Goal: Information Seeking & Learning: Learn about a topic

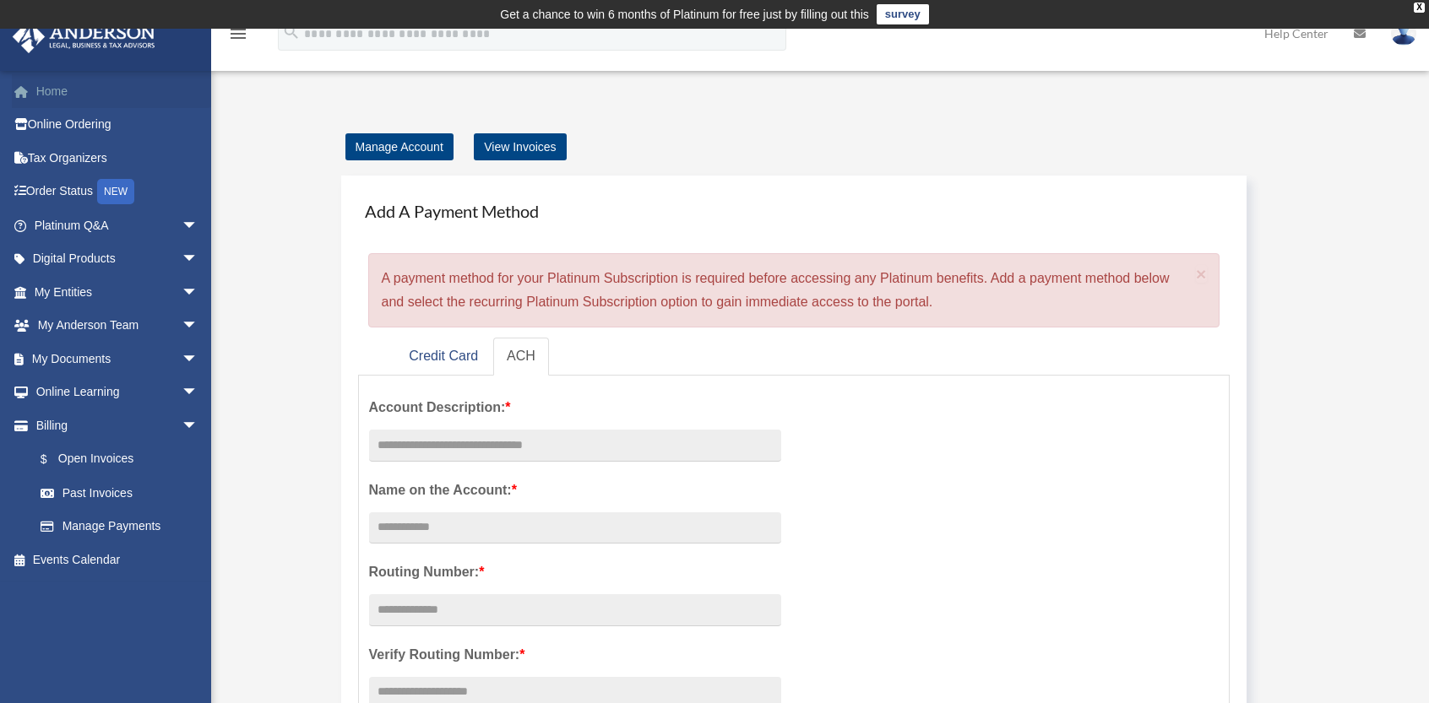
click at [60, 91] on link "Home" at bounding box center [118, 91] width 212 height 34
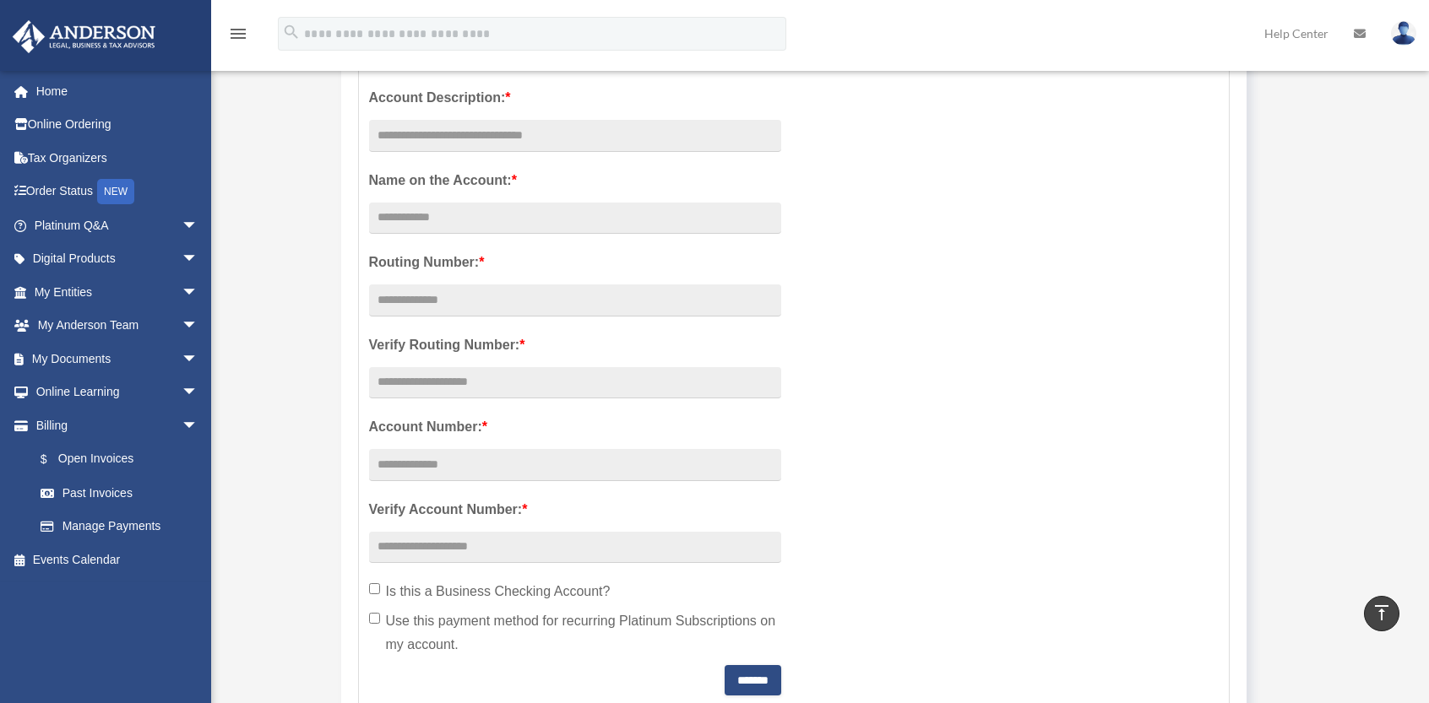
scroll to position [253, 0]
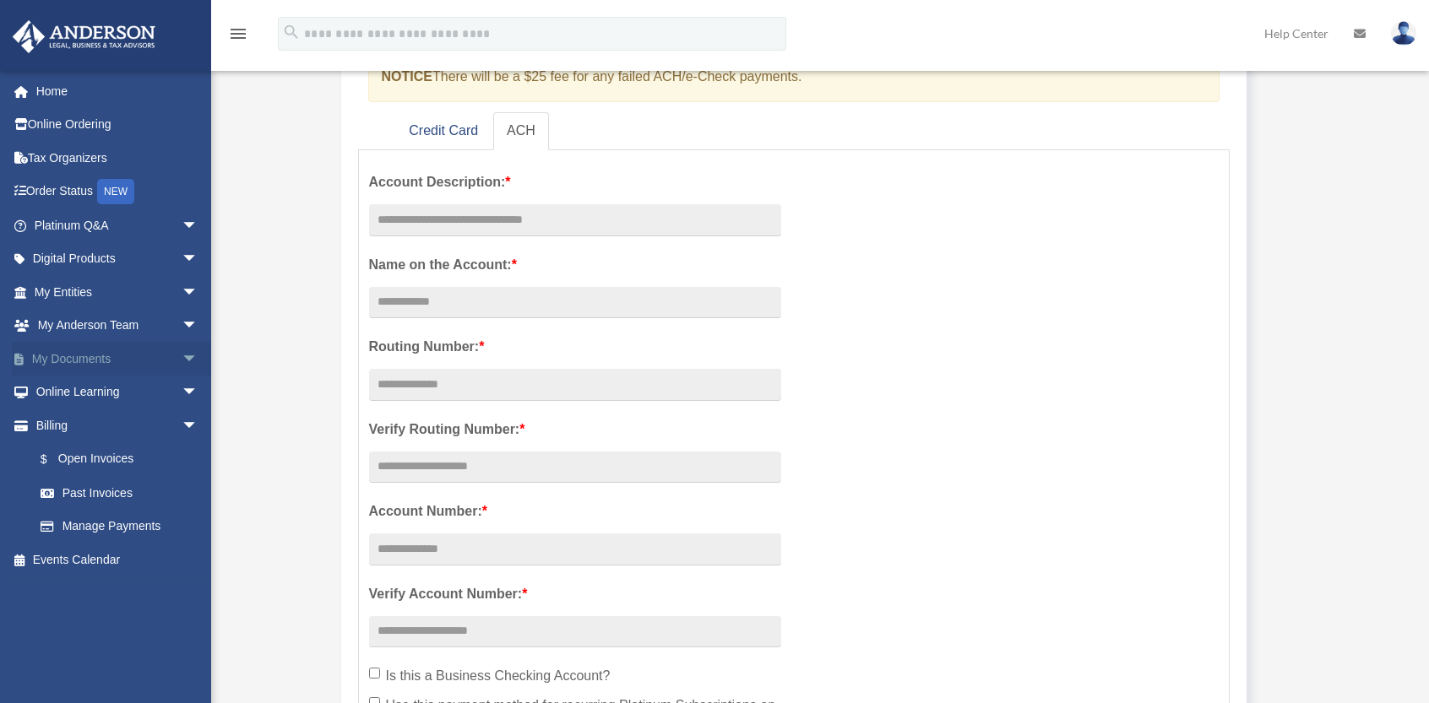
click at [145, 360] on link "My Documents arrow_drop_down" at bounding box center [118, 359] width 212 height 34
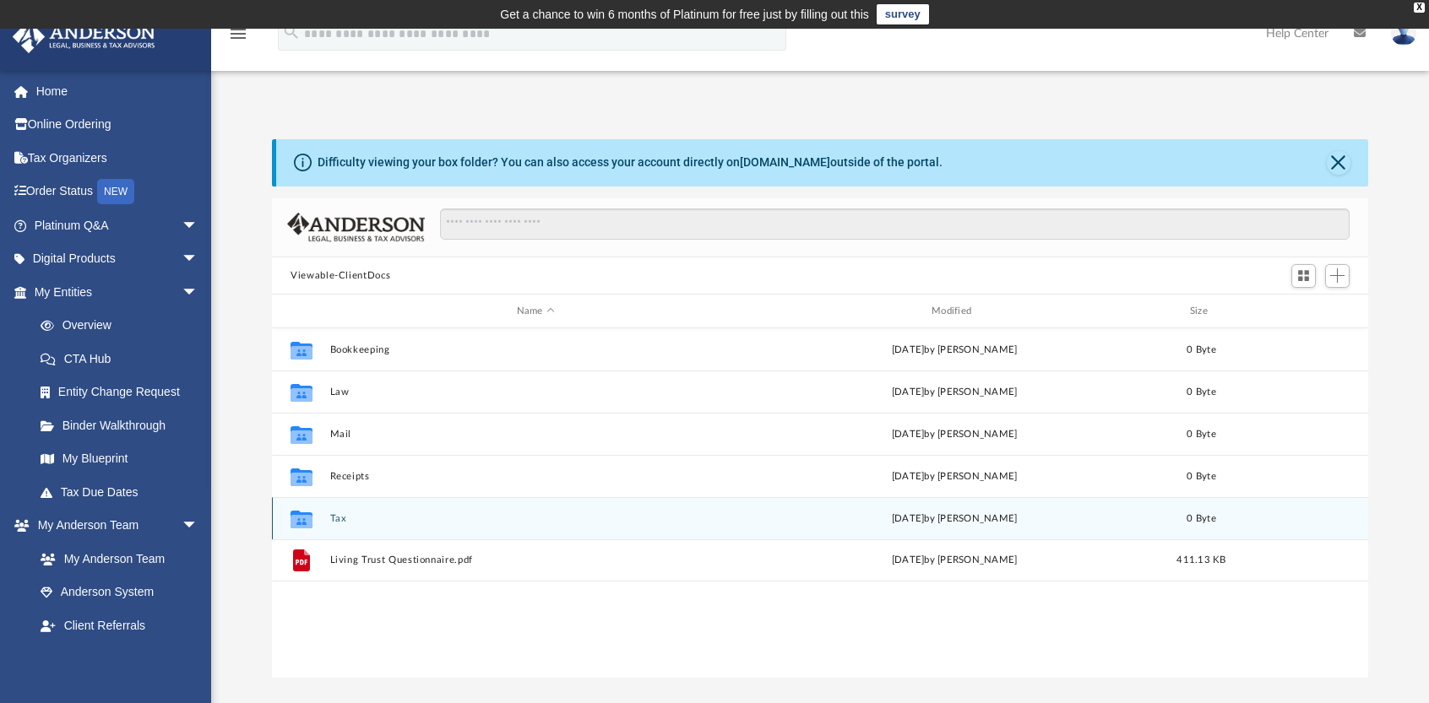
scroll to position [371, 1083]
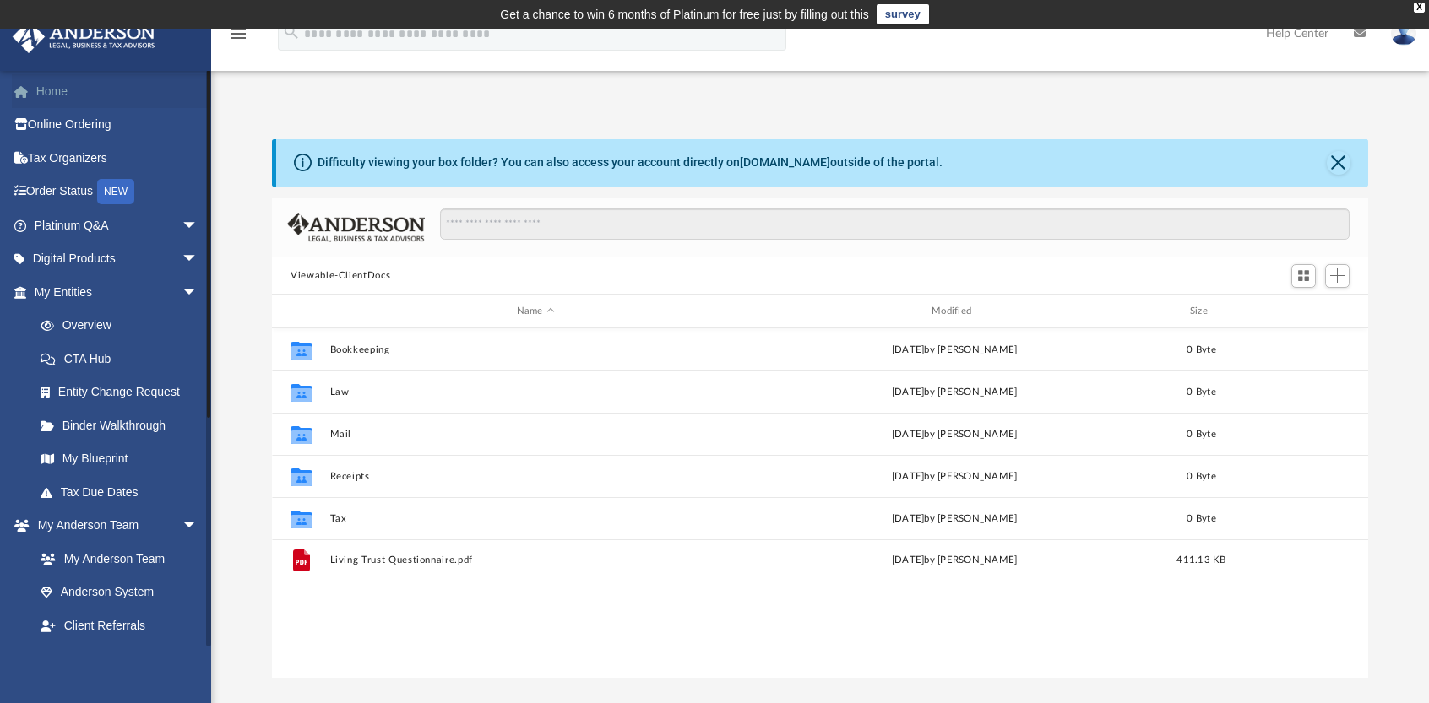
click at [55, 88] on link "Home" at bounding box center [118, 91] width 212 height 34
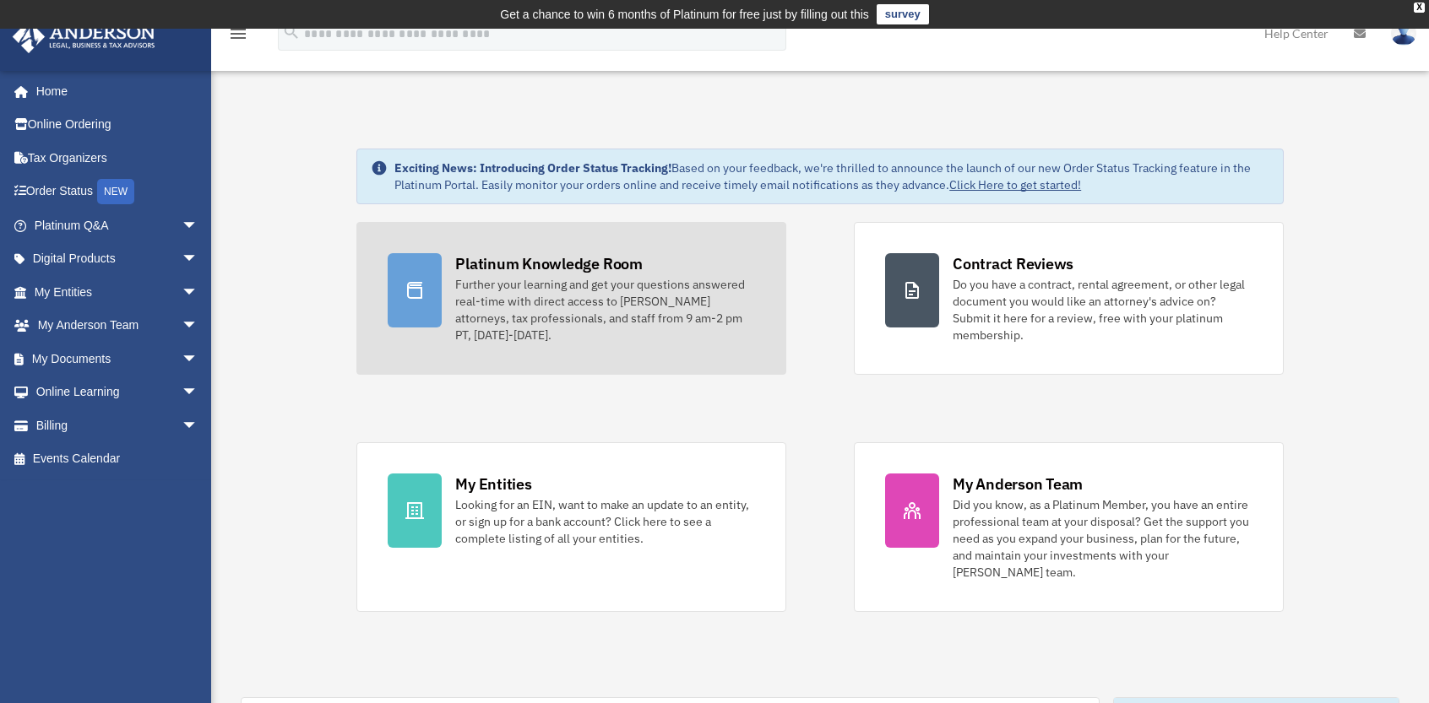
click at [521, 274] on div "Platinum Knowledge Room Further your learning and get your questions answered r…" at bounding box center [605, 298] width 300 height 90
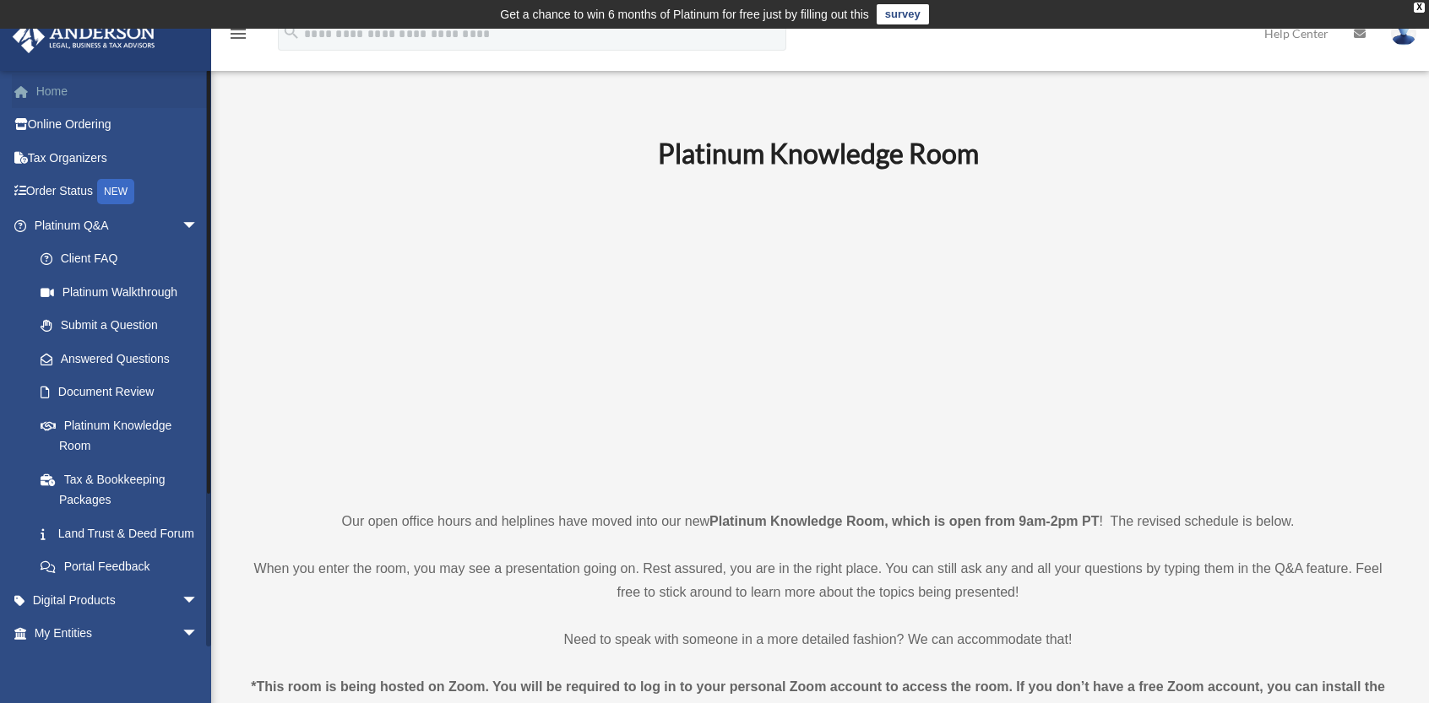
click at [57, 92] on link "Home" at bounding box center [118, 91] width 212 height 34
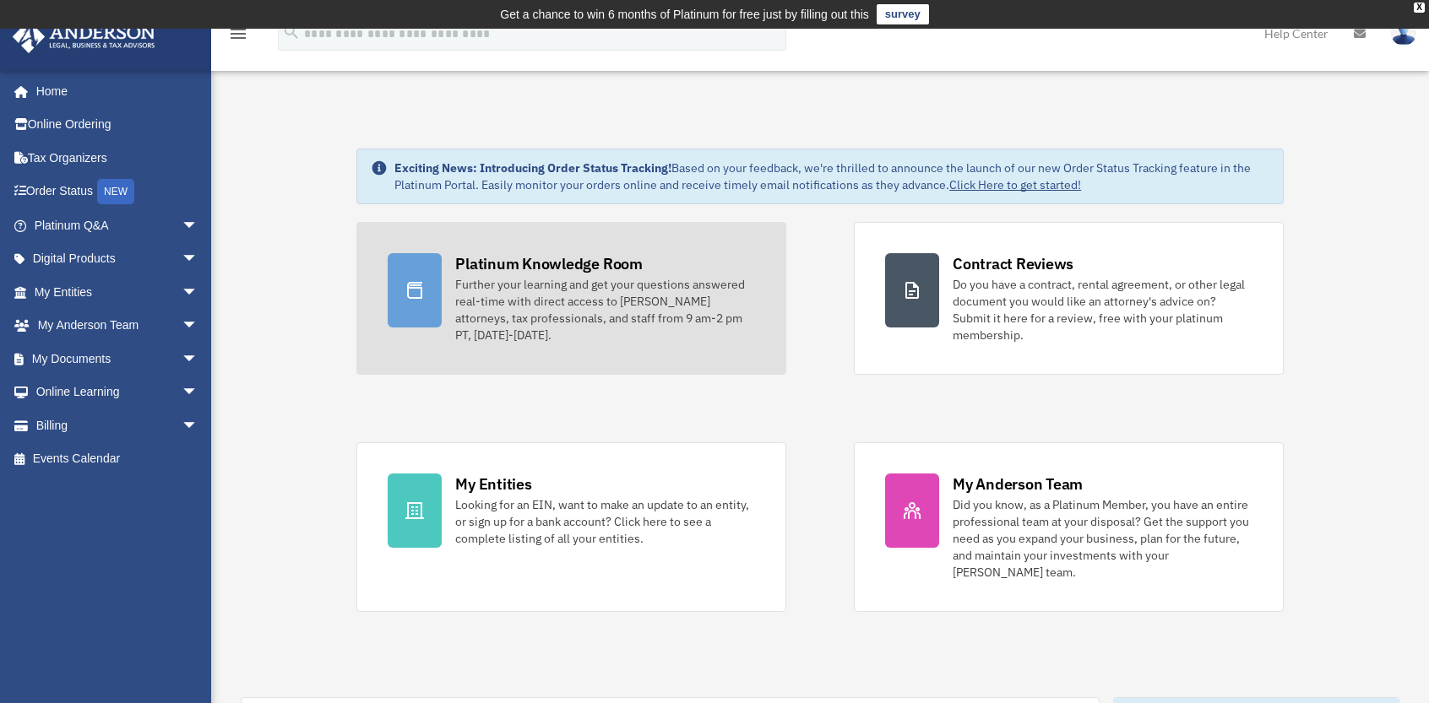
click at [531, 286] on div "Further your learning and get your questions answered real-time with direct acc…" at bounding box center [605, 310] width 300 height 68
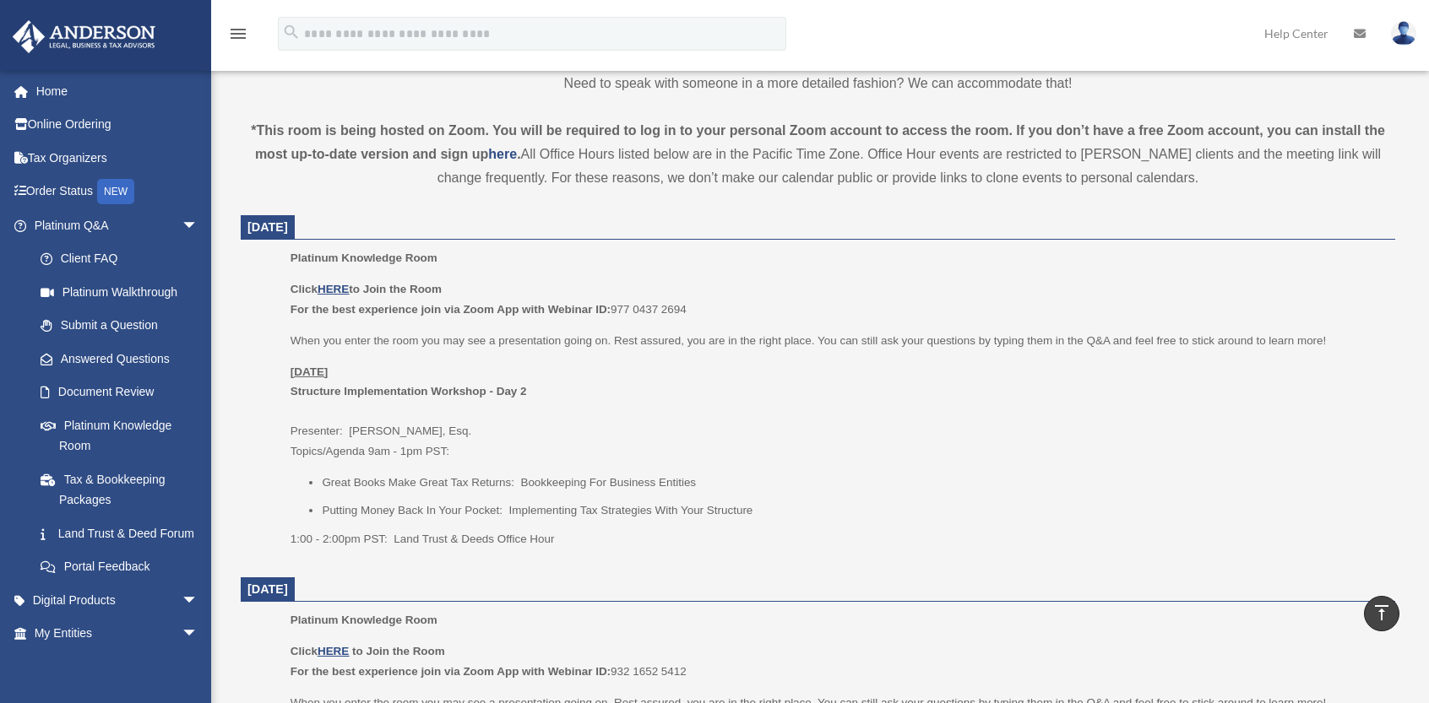
scroll to position [591, 0]
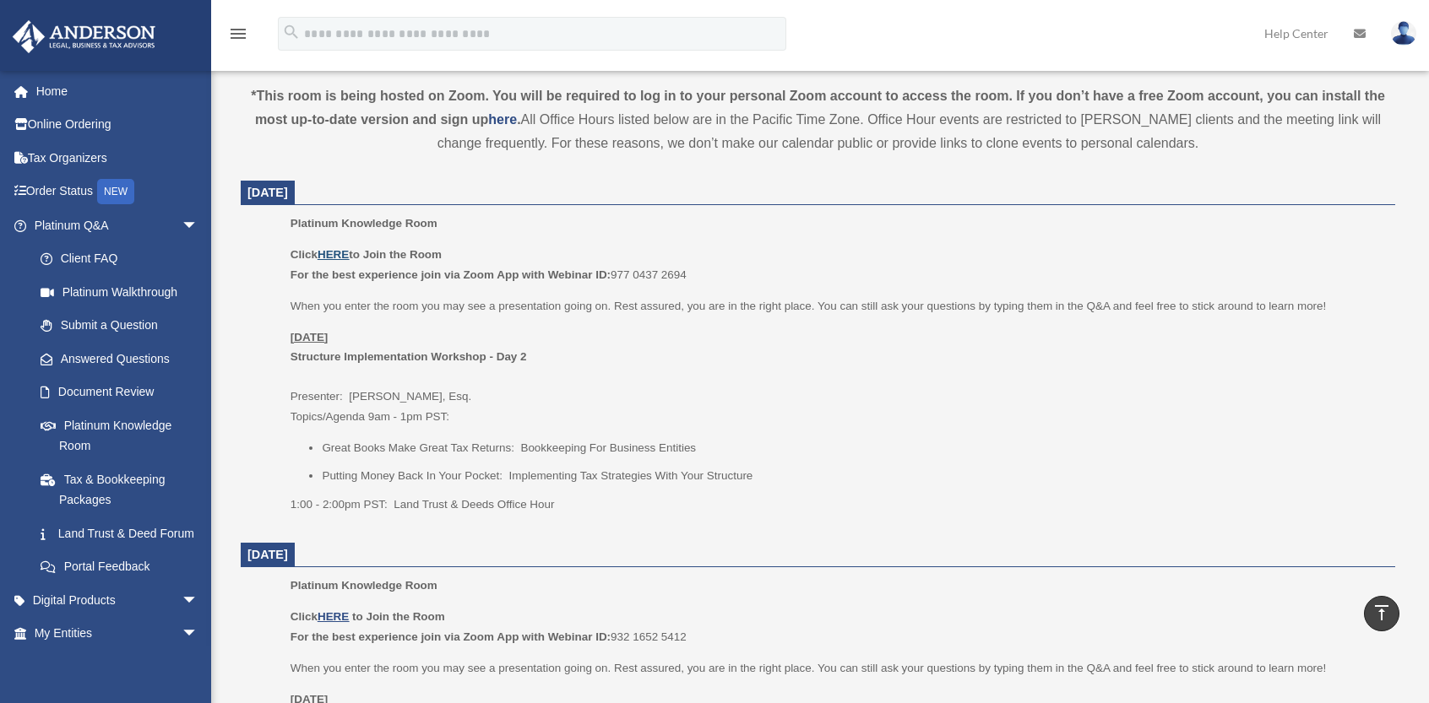
click at [339, 254] on u "HERE" at bounding box center [333, 254] width 31 height 13
